Goal: Task Accomplishment & Management: Manage account settings

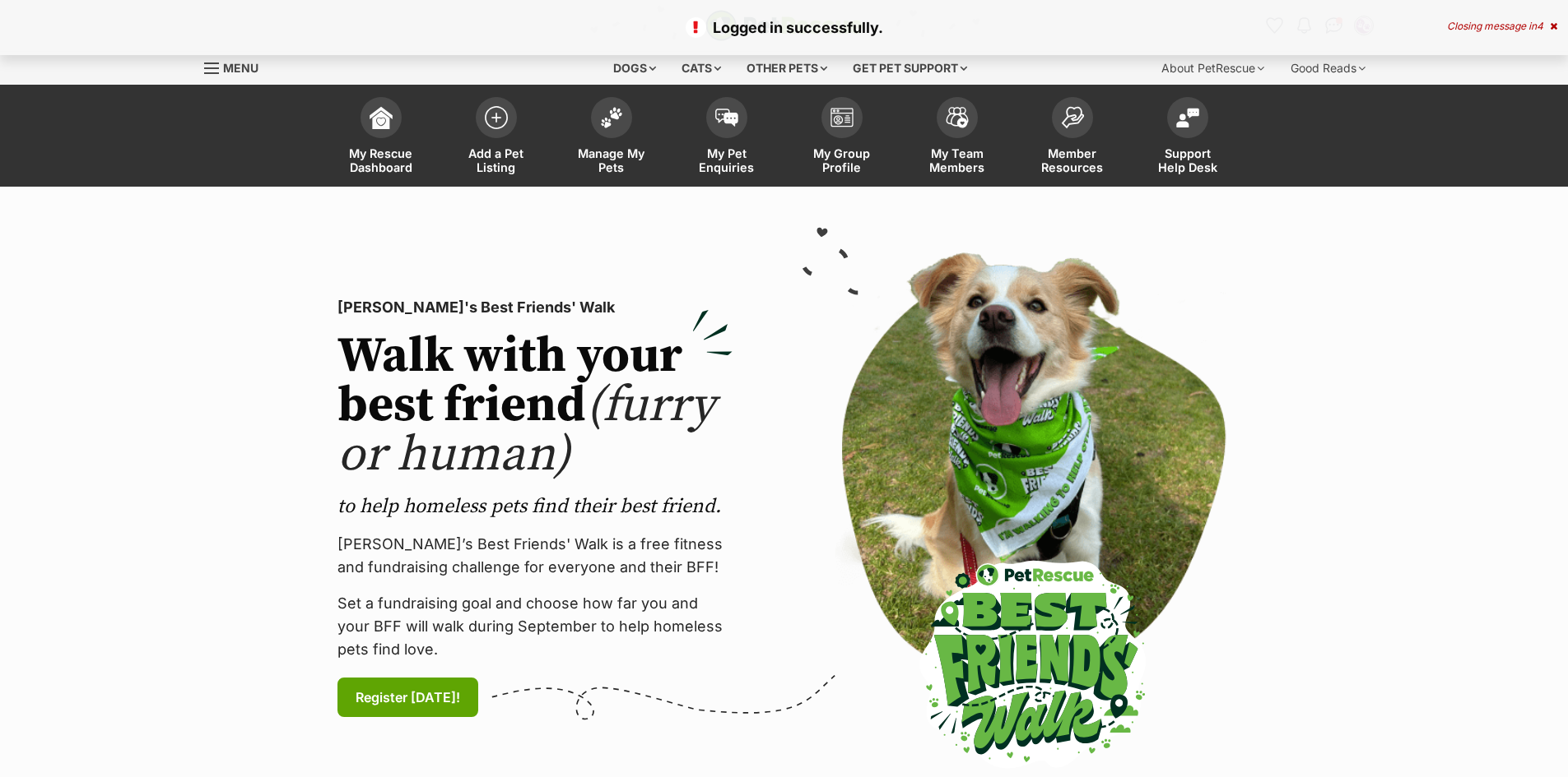
click at [610, 123] on img at bounding box center [612, 118] width 23 height 22
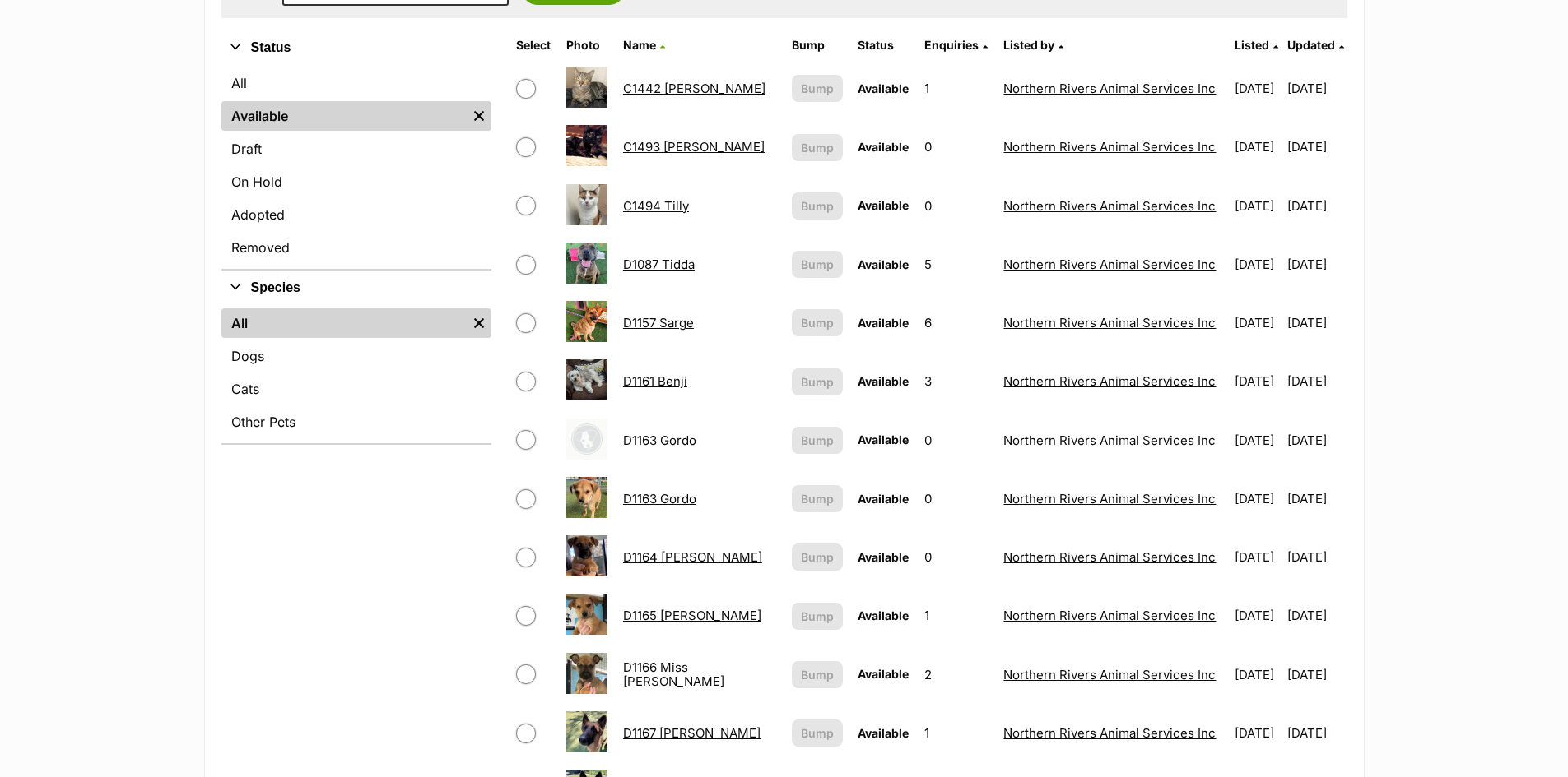
scroll to position [411, 0]
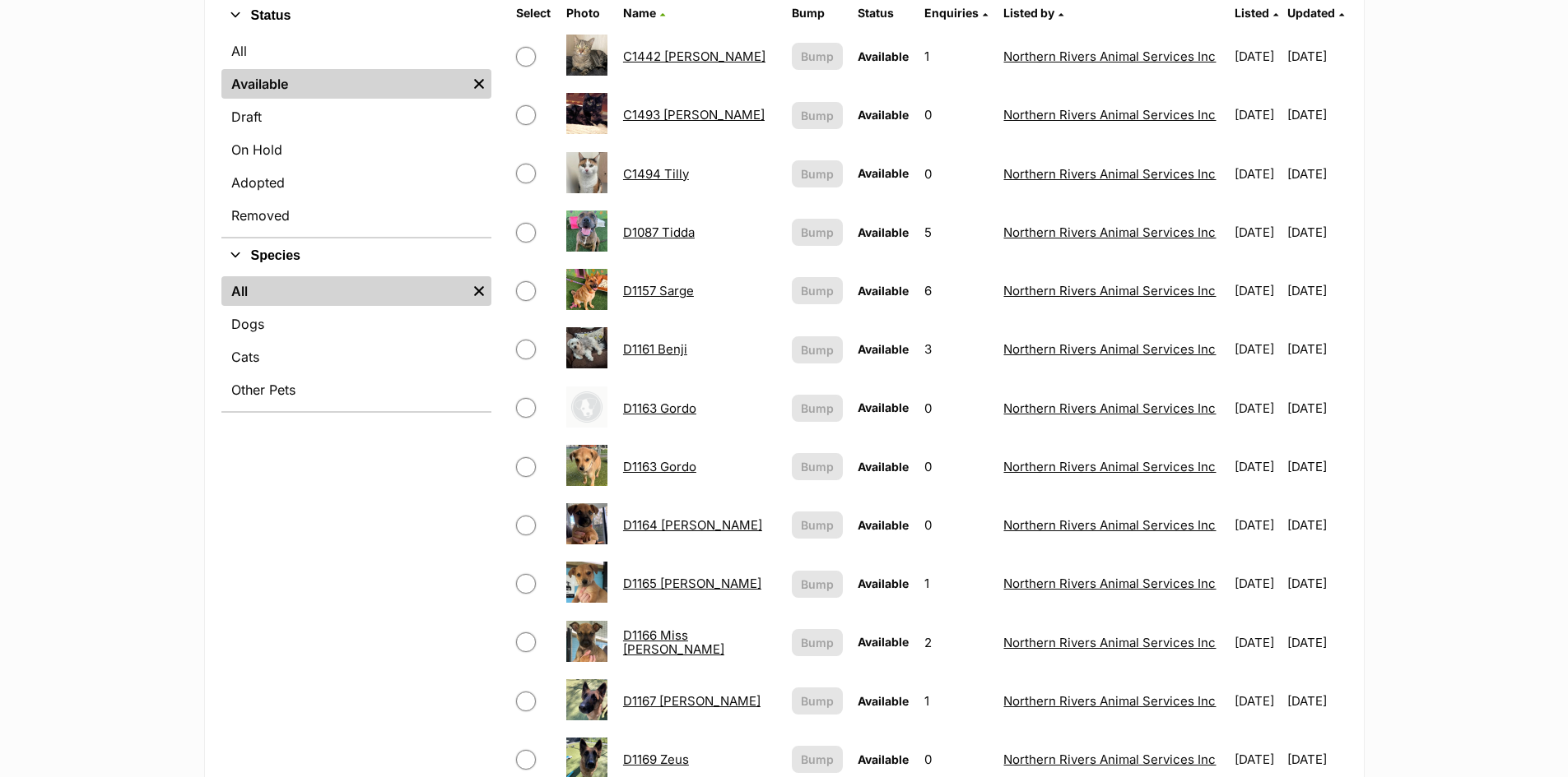
click at [648, 411] on link "D1163 Gordo" at bounding box center [660, 408] width 73 height 16
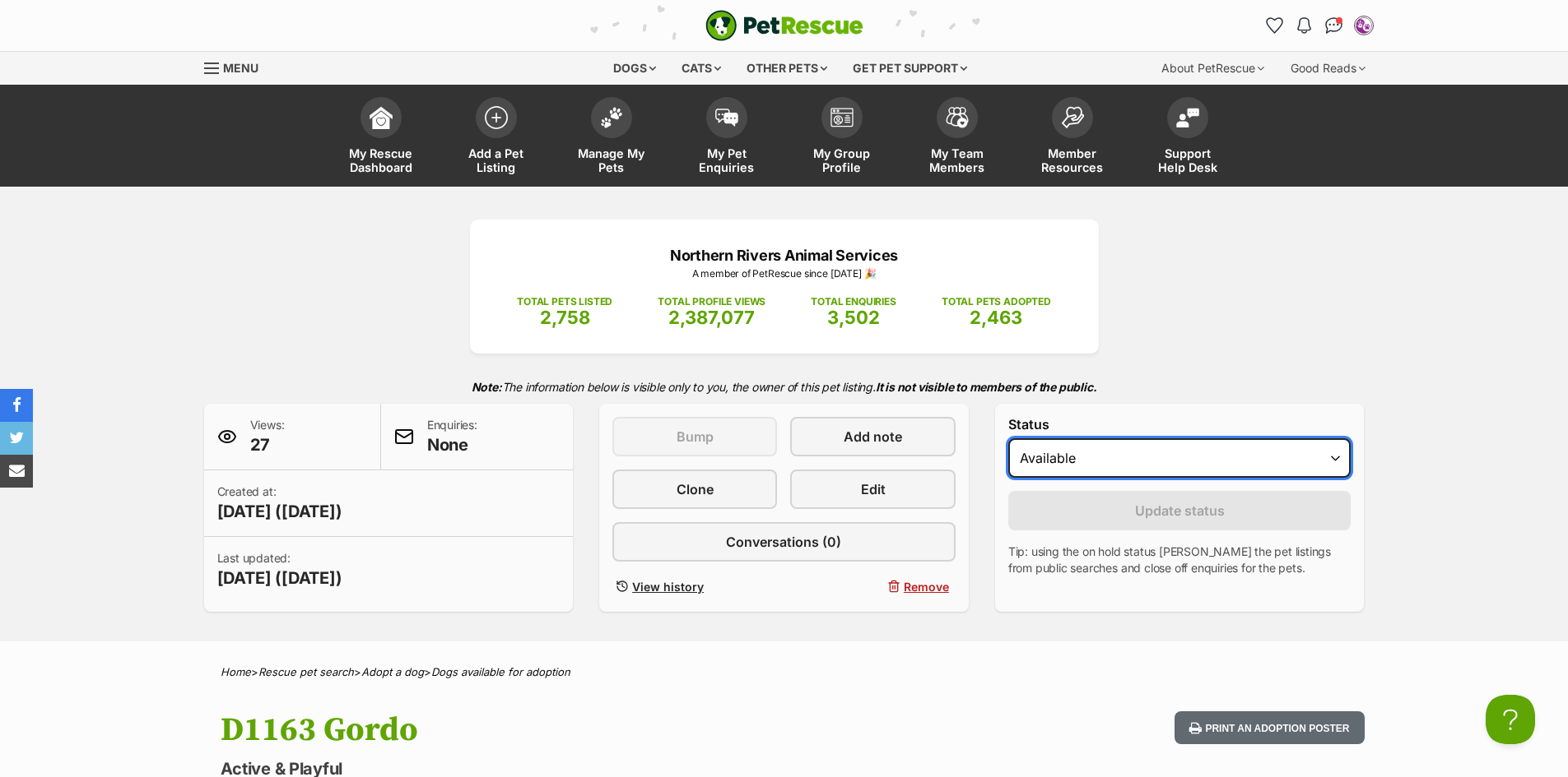
click at [1334, 457] on select "Draft Available On hold Adopted" at bounding box center [1179, 457] width 343 height 39
click at [1334, 458] on select "Draft Available On hold Adopted" at bounding box center [1179, 457] width 343 height 39
click at [1333, 457] on select "Draft Available On hold Adopted" at bounding box center [1179, 457] width 343 height 39
click at [1008, 438] on select "Draft Available On hold Adopted" at bounding box center [1179, 457] width 343 height 39
click at [1333, 456] on select "Draft Available On hold Adopted" at bounding box center [1179, 457] width 343 height 39
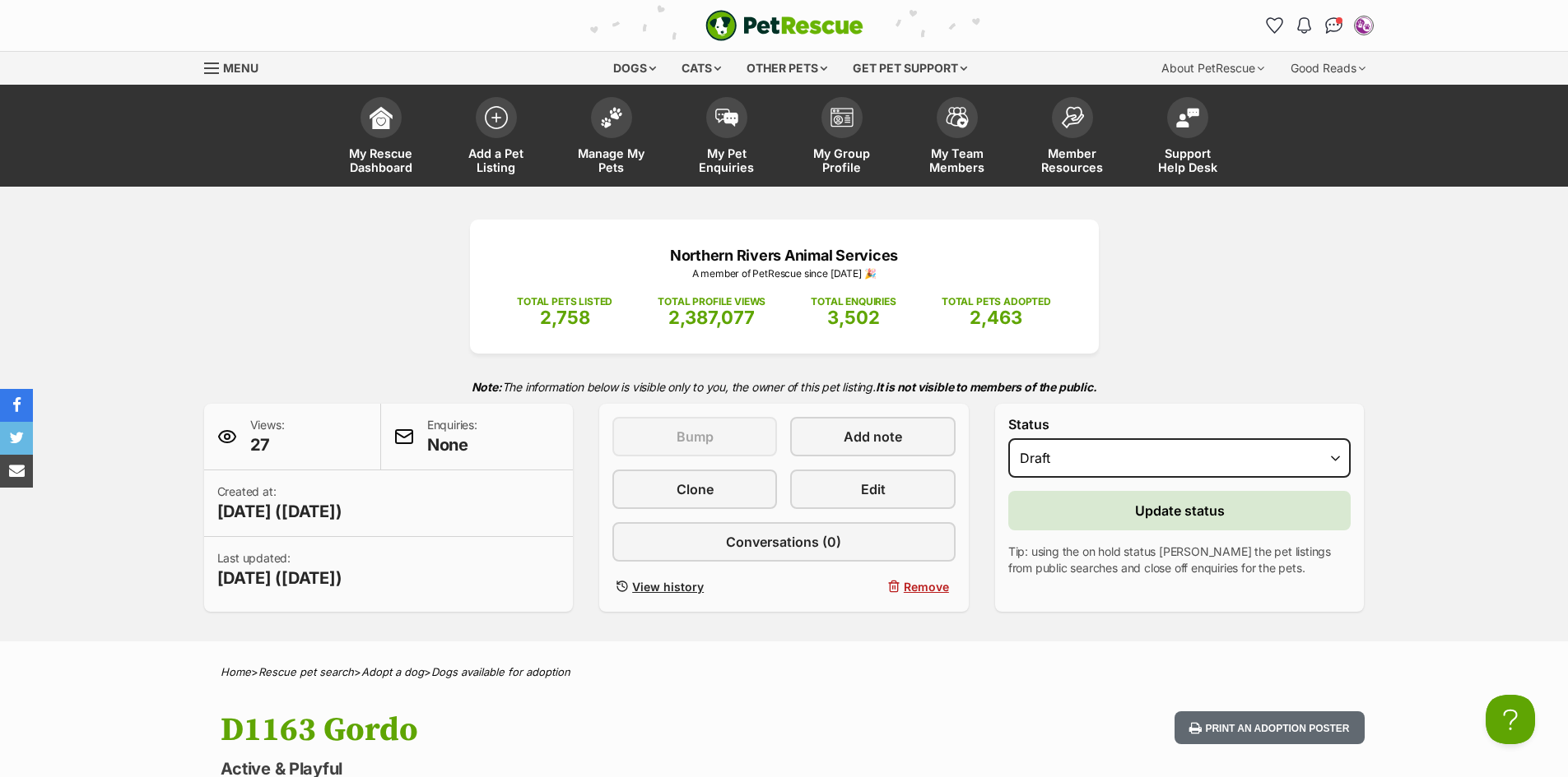
click at [1460, 483] on div "Northern Rivers Animal Services A member of PetRescue since 2012 🎉 TOTAL PETS L…" at bounding box center [784, 414] width 1568 height 455
click at [1337, 456] on select "Draft Available On hold Adopted" at bounding box center [1179, 457] width 343 height 39
select select "on_hold"
click at [1008, 438] on select "Draft Available On hold Adopted" at bounding box center [1179, 457] width 343 height 39
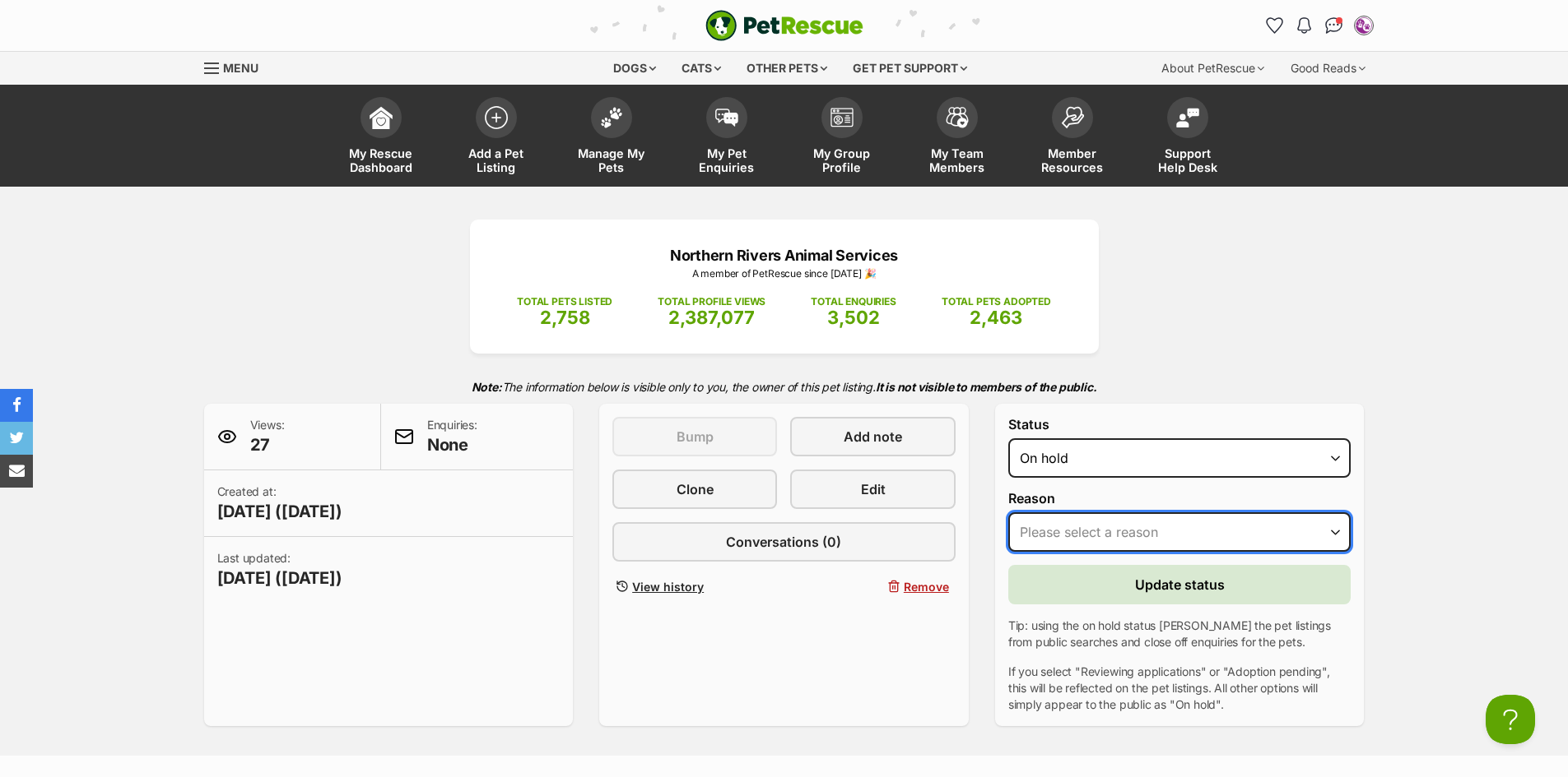
click at [1328, 528] on select "Please select a reason Medical reasons Reviewing applications Adoption pending …" at bounding box center [1179, 532] width 343 height 39
select select "other"
click at [1008, 512] on select "Please select a reason Medical reasons Reviewing applications Adoption pending …" at bounding box center [1179, 532] width 343 height 39
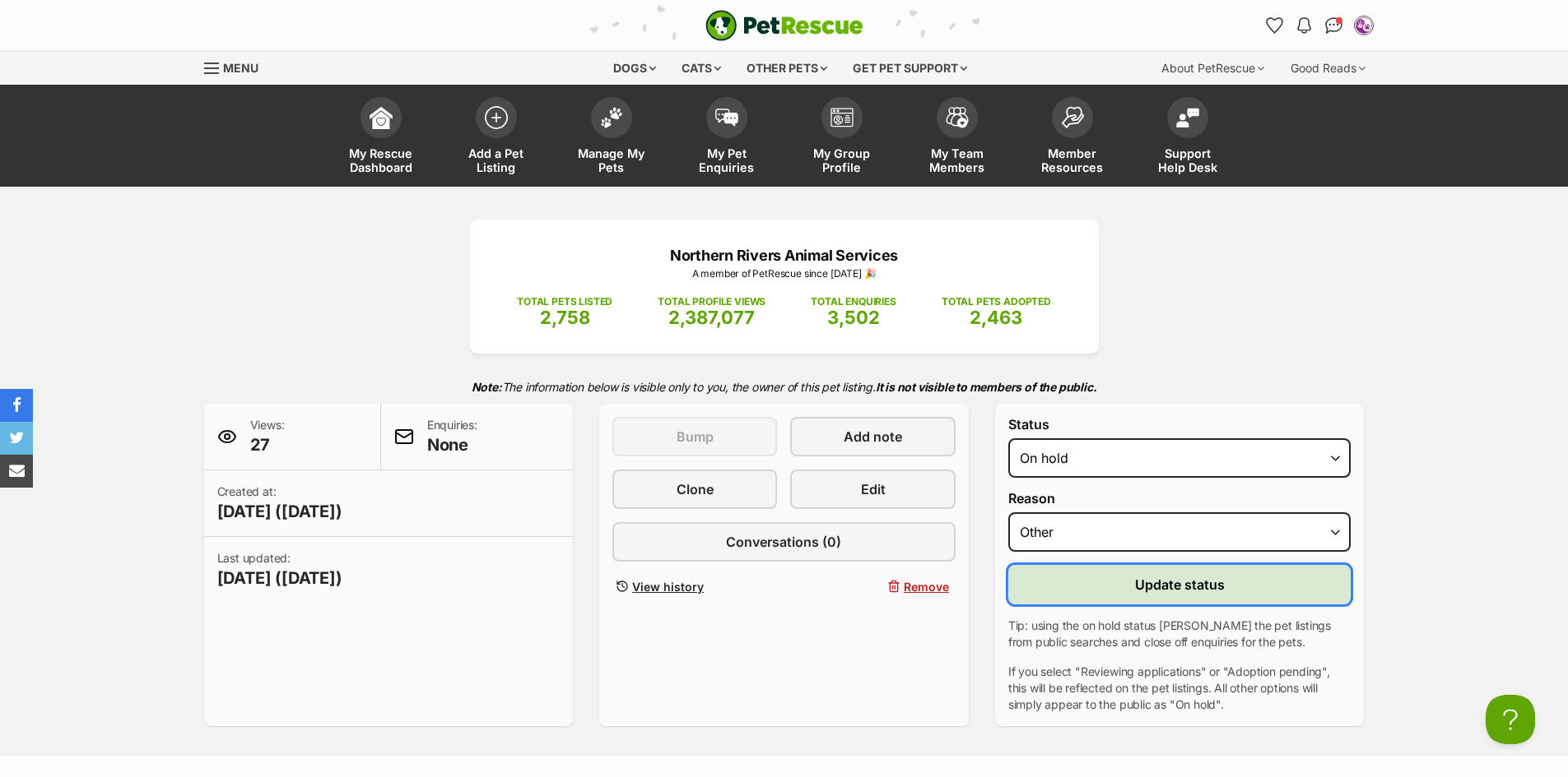
click at [1194, 588] on span "Update status" at bounding box center [1179, 585] width 89 height 20
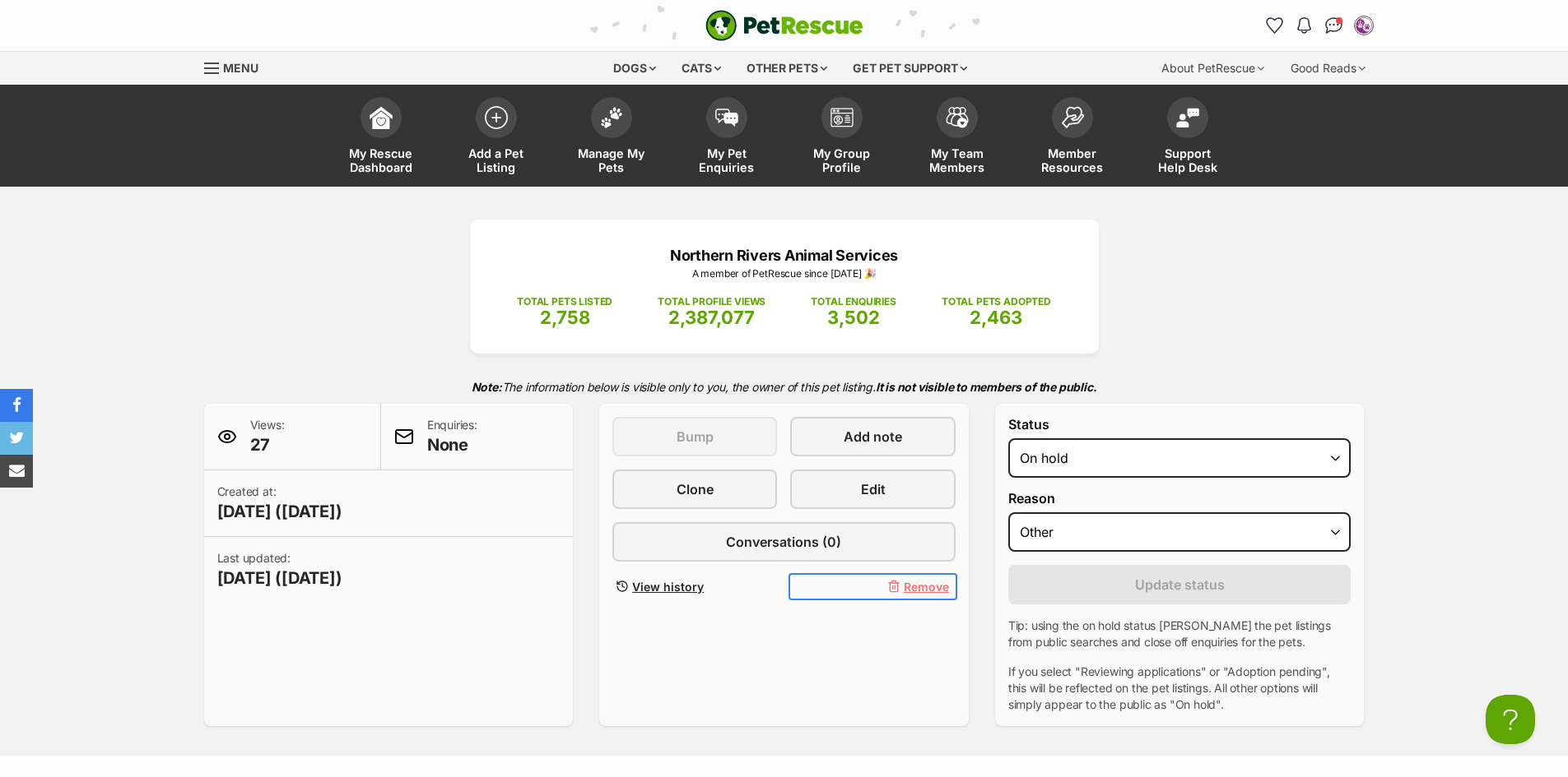
click at [926, 590] on span "Remove" at bounding box center [926, 587] width 45 height 18
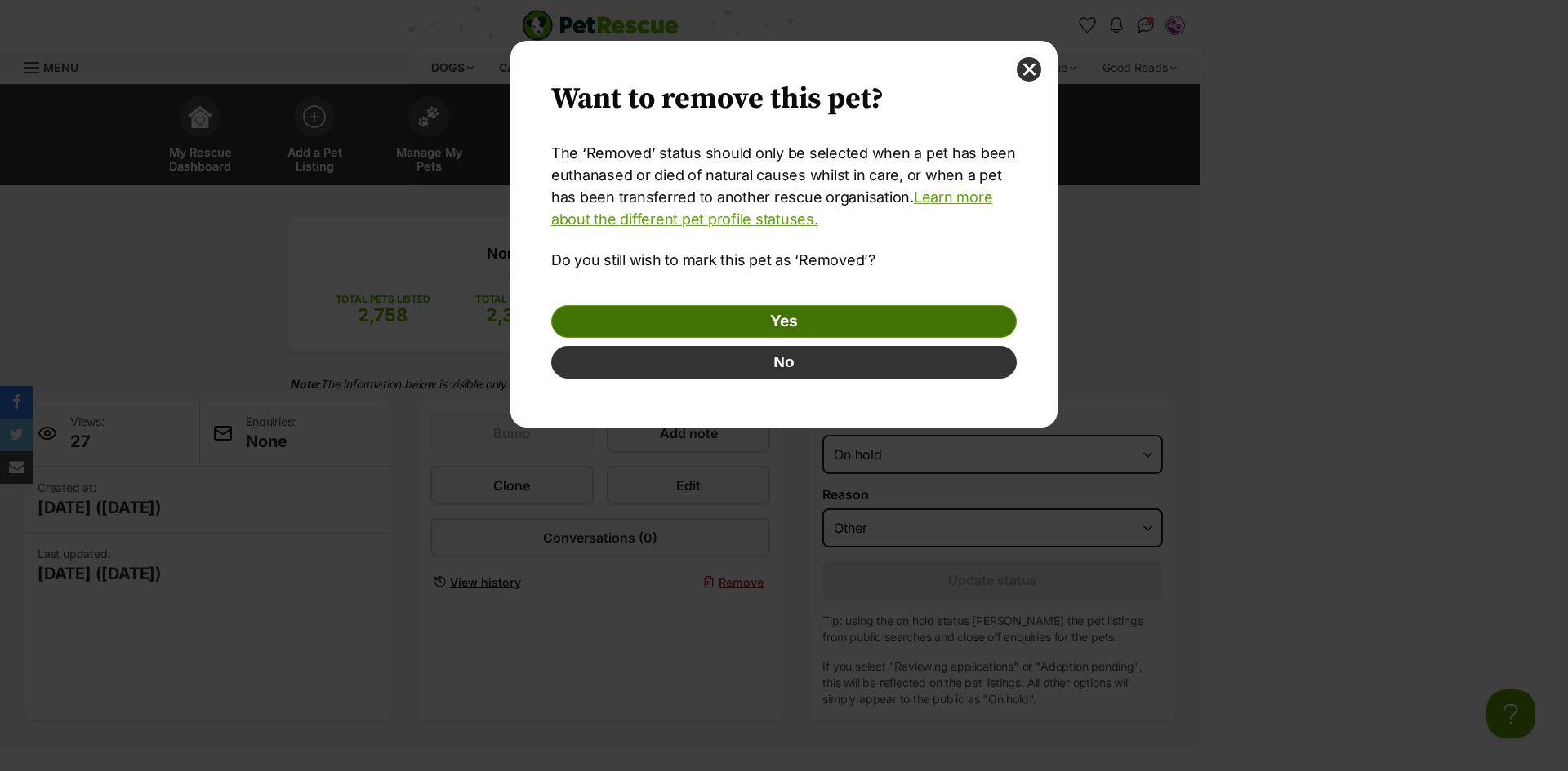
click at [789, 320] on link "Yes" at bounding box center [784, 321] width 466 height 32
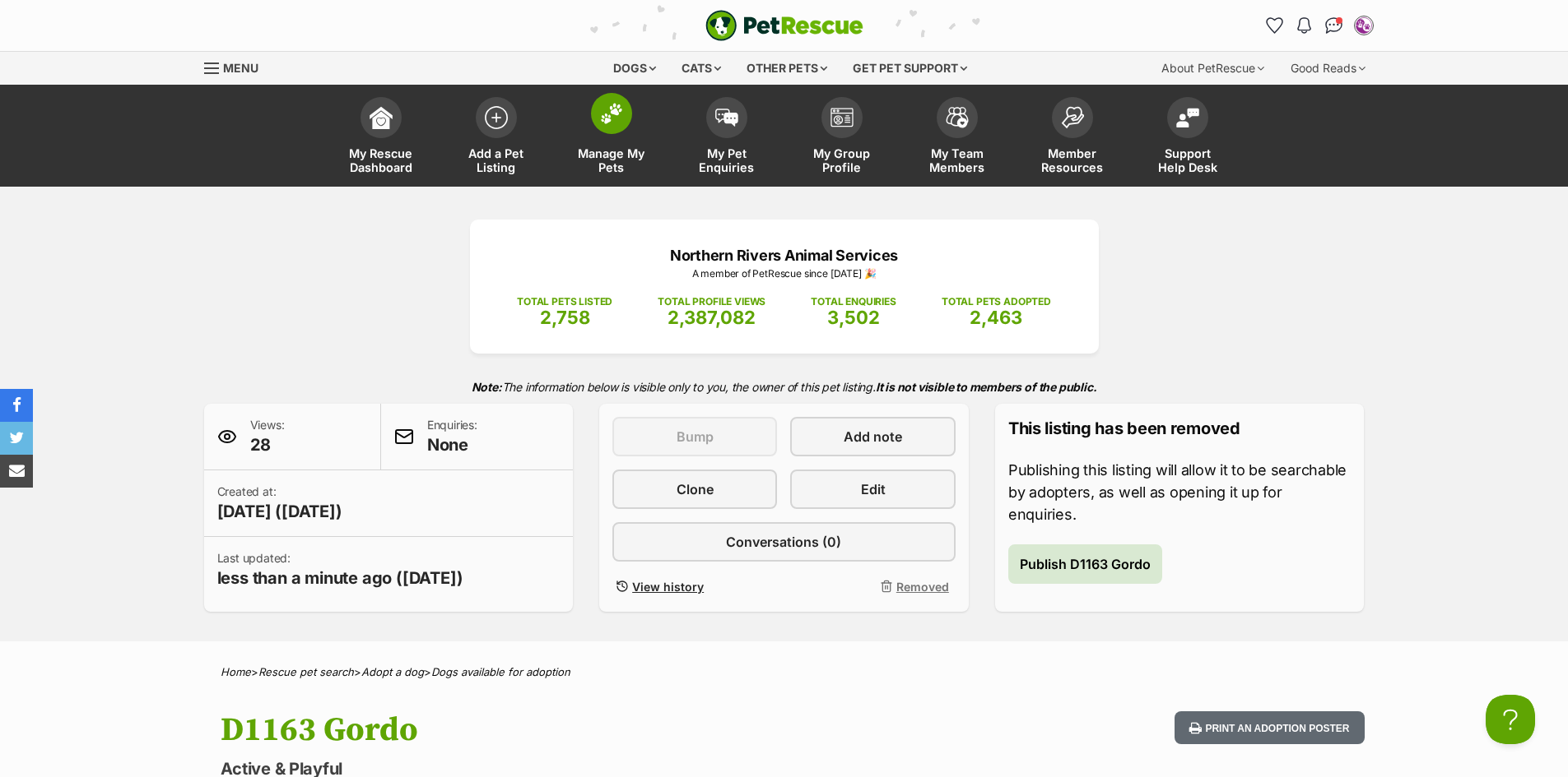
click at [615, 116] on img at bounding box center [612, 114] width 23 height 22
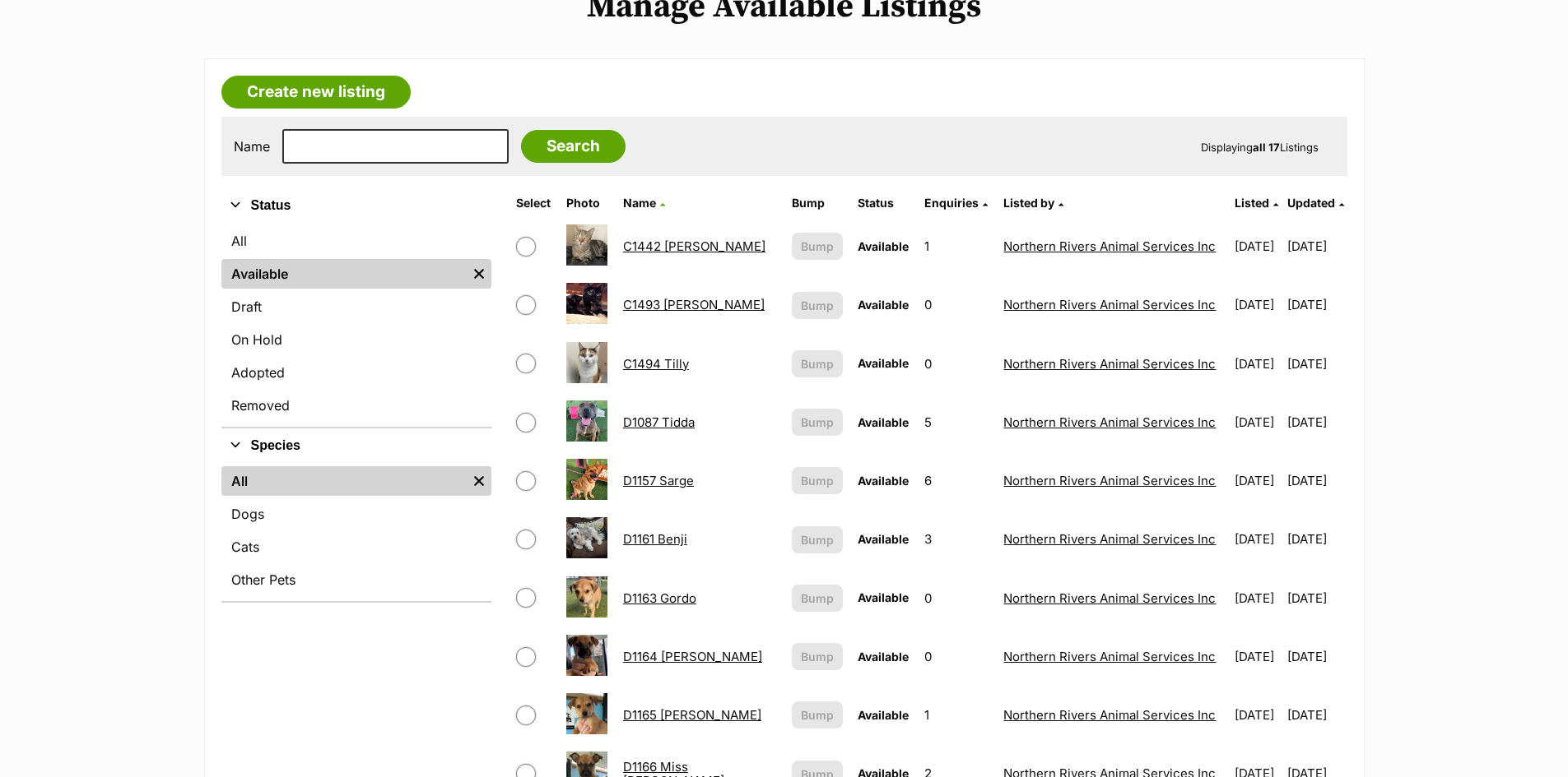
scroll to position [83, 0]
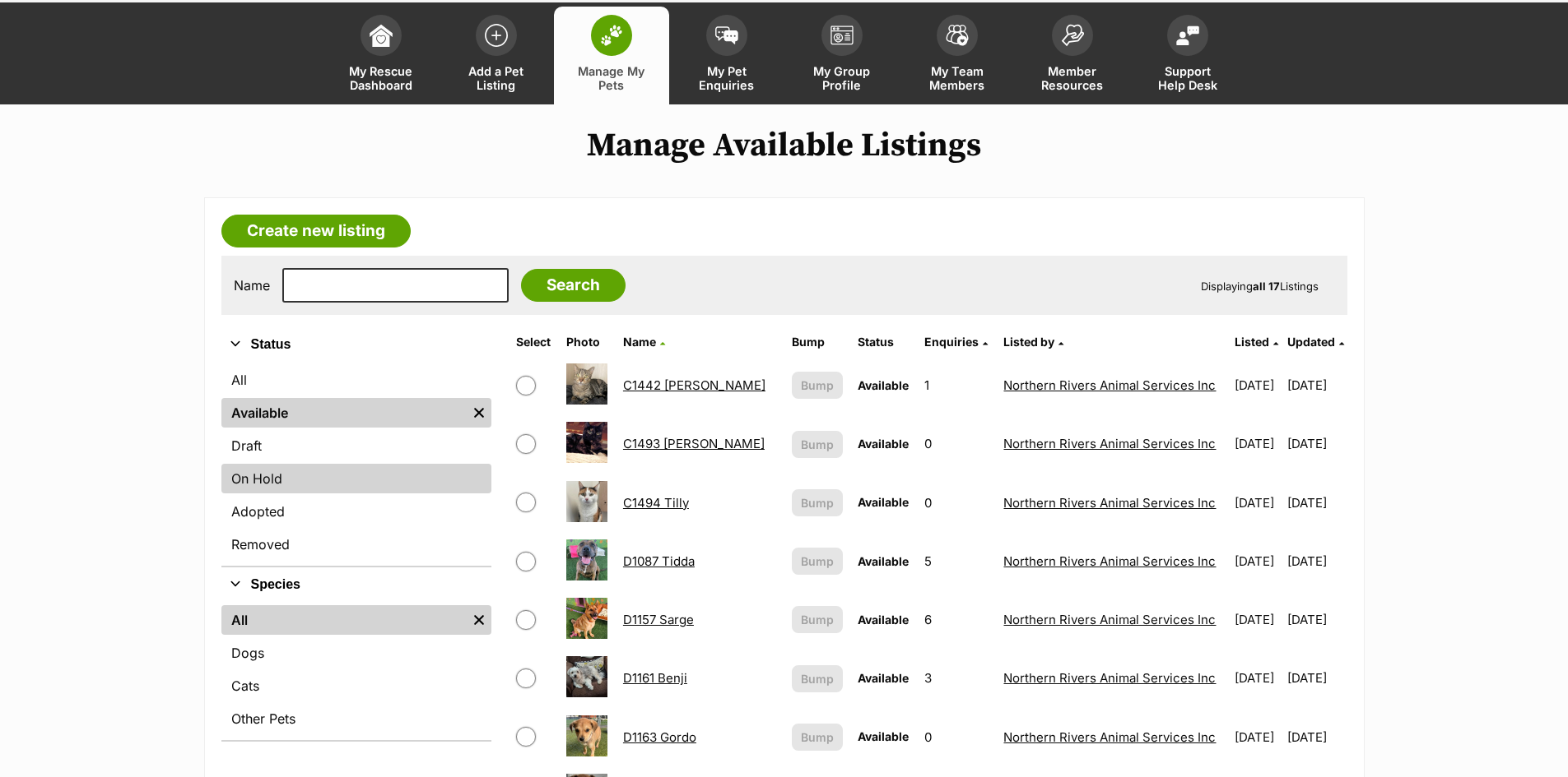
click at [362, 478] on link "On Hold" at bounding box center [356, 478] width 270 height 29
click at [323, 487] on link "On Hold" at bounding box center [356, 478] width 270 height 29
